Goal: Task Accomplishment & Management: Use online tool/utility

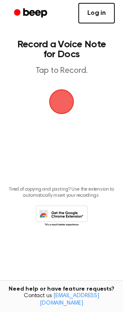
click at [99, 15] on link "Log in" at bounding box center [97, 13] width 37 height 21
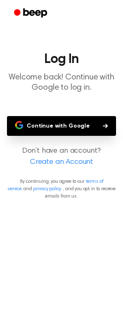
click at [65, 130] on button "Continue with Google" at bounding box center [61, 126] width 109 height 20
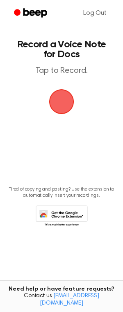
click at [64, 100] on span "button" at bounding box center [61, 101] width 23 height 23
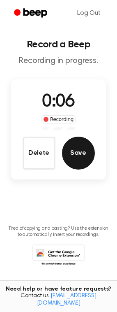
click at [75, 158] on button "Save" at bounding box center [78, 153] width 33 height 33
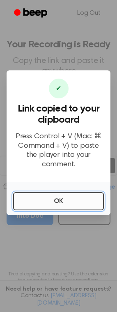
click at [58, 196] on button "OK" at bounding box center [58, 201] width 91 height 18
